Goal: Task Accomplishment & Management: Manage account settings

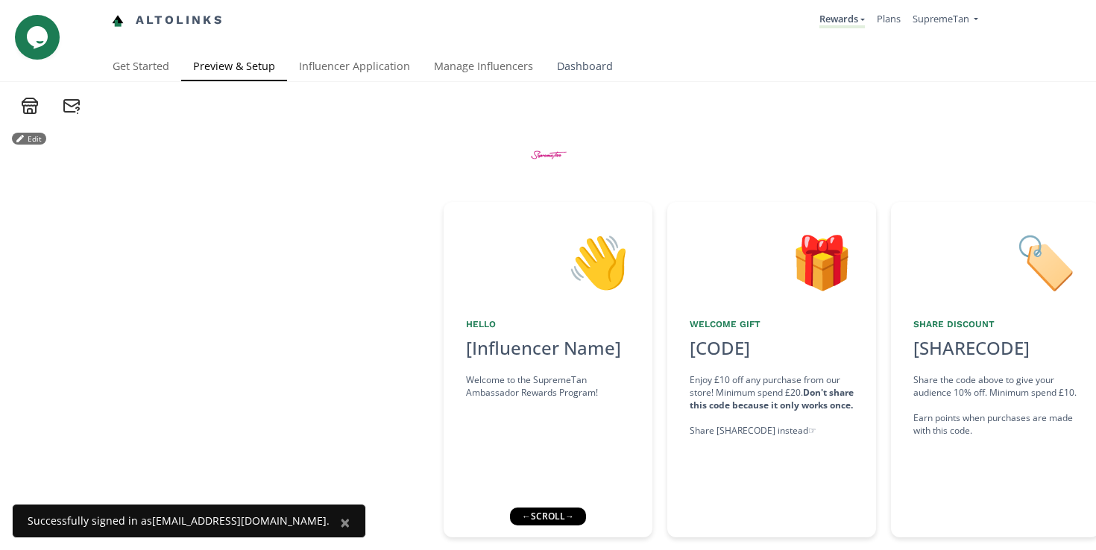
click at [573, 66] on link "Dashboard" at bounding box center [585, 68] width 80 height 30
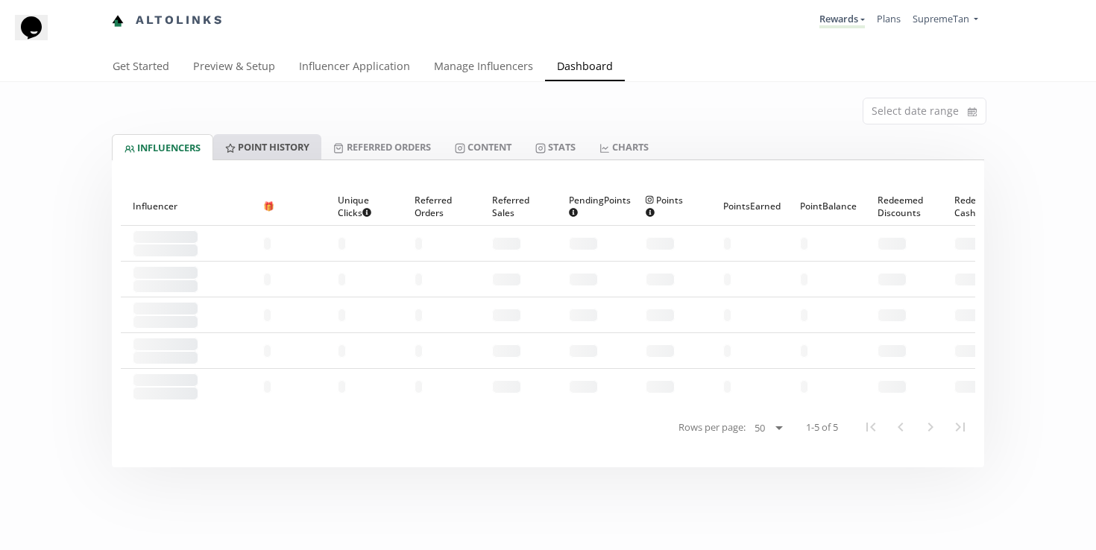
click at [280, 145] on link "Point HISTORY" at bounding box center [267, 146] width 108 height 25
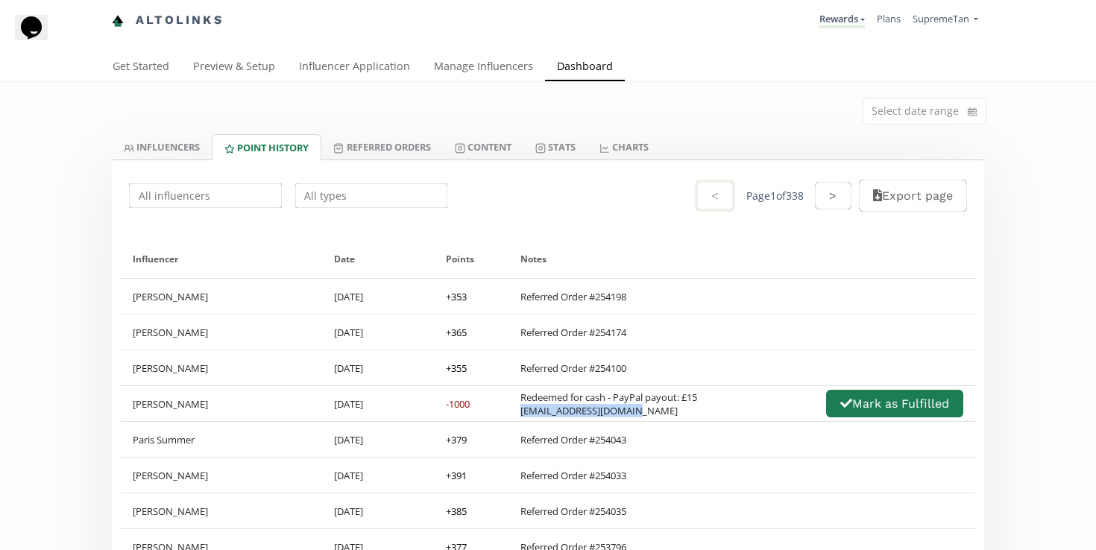
drag, startPoint x: 641, startPoint y: 414, endPoint x: 510, endPoint y: 414, distance: 131.2
click at [510, 414] on div "Redeemed for cash - PayPal payout: £15 Sofiaabad352@gmail.com Mark as Fulfilled" at bounding box center [741, 403] width 467 height 35
copy div "Sofiaabad352@gmail.com"
click at [360, 188] on input "text" at bounding box center [371, 195] width 157 height 29
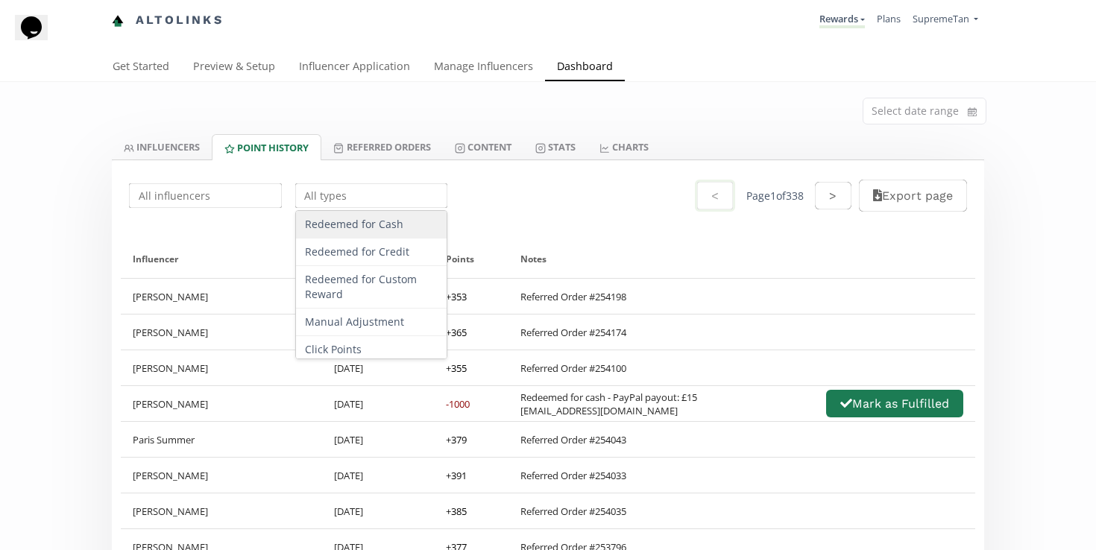
click at [370, 231] on div "Redeemed for Cash" at bounding box center [371, 225] width 151 height 28
type input "Redeemed for Cash"
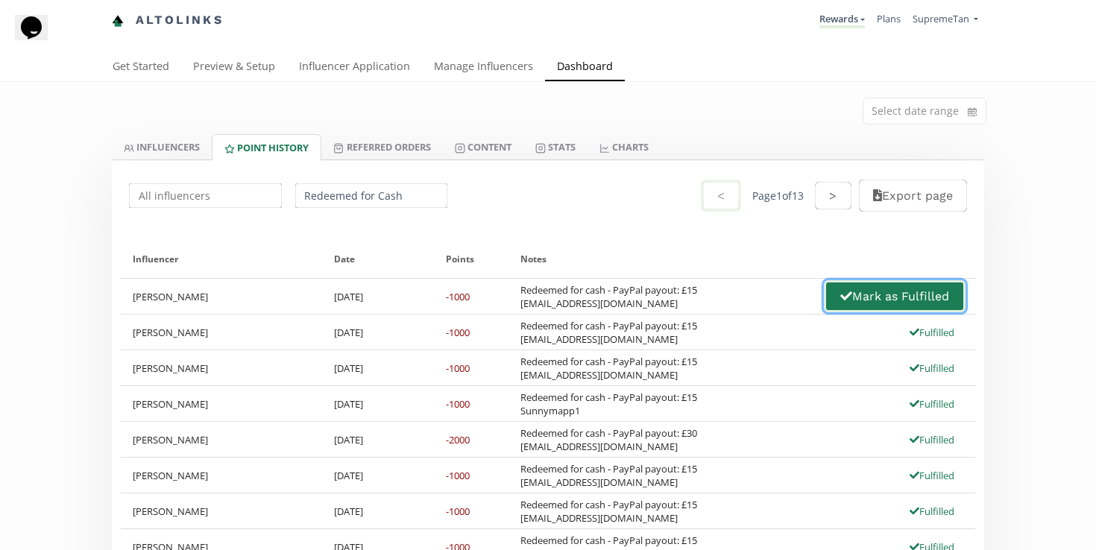
click at [840, 297] on icon "button" at bounding box center [846, 296] width 12 height 12
click at [494, 69] on link "Manage Influencers" at bounding box center [483, 68] width 123 height 30
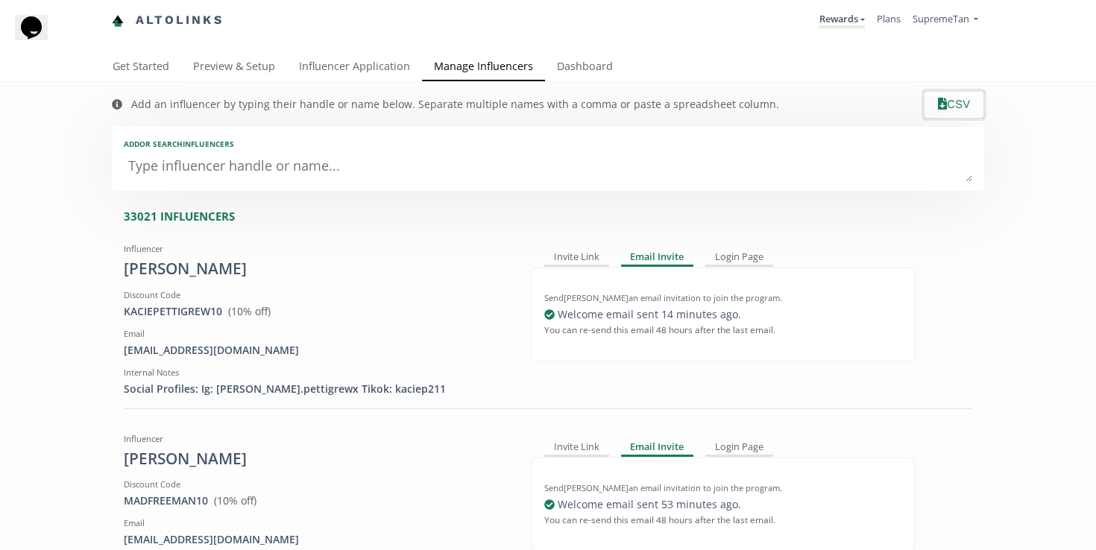
click at [948, 104] on button "CSV" at bounding box center [953, 105] width 65 height 32
